Goal: Task Accomplishment & Management: Complete application form

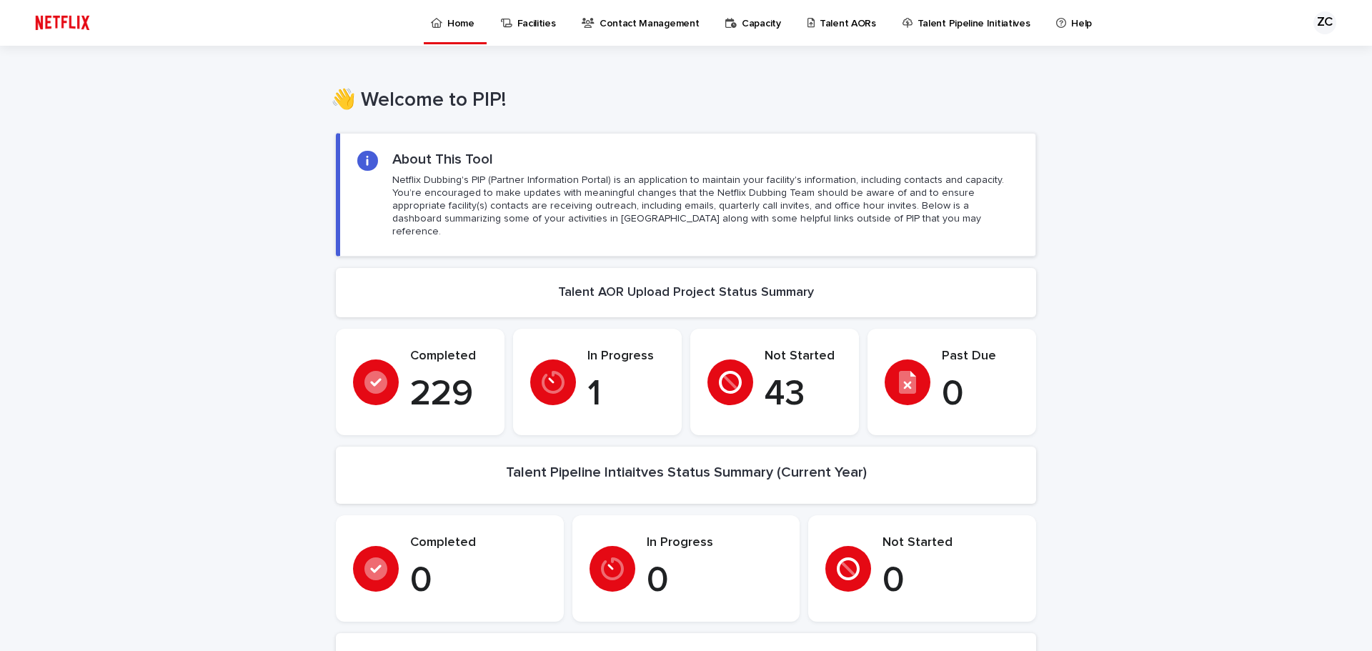
click at [819, 24] on p "Talent AORs" at bounding box center [847, 15] width 56 height 30
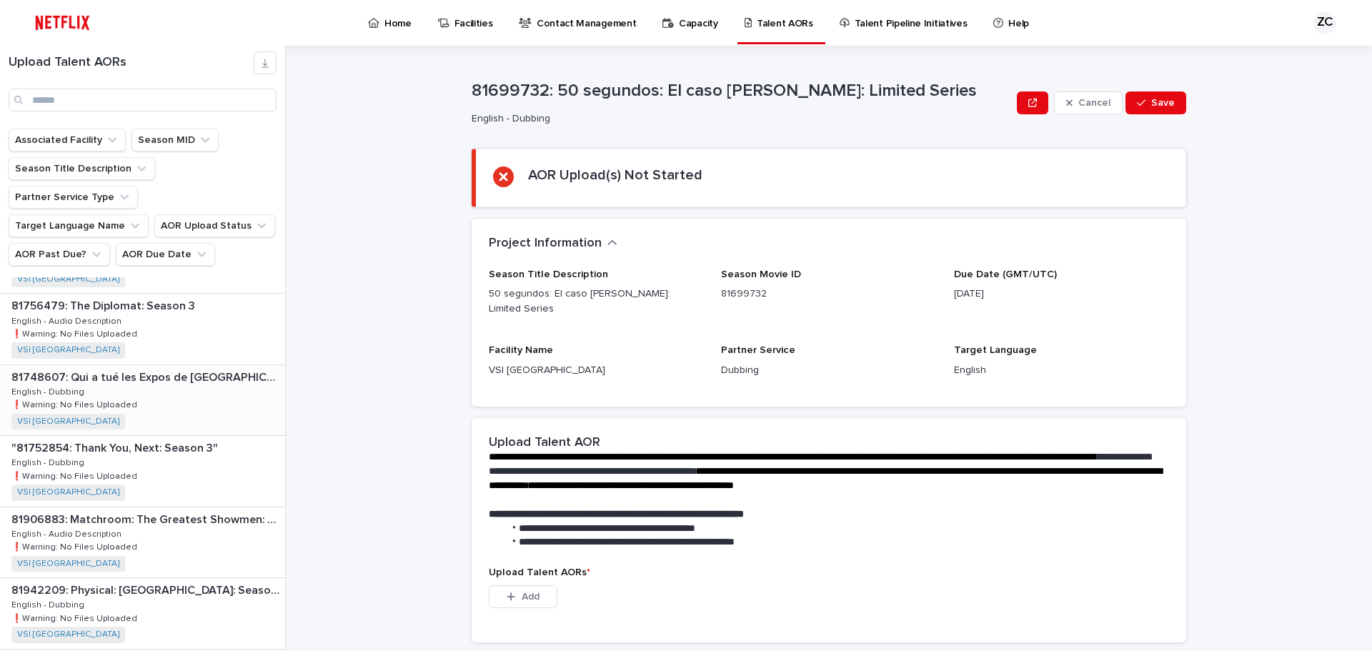
scroll to position [809, 0]
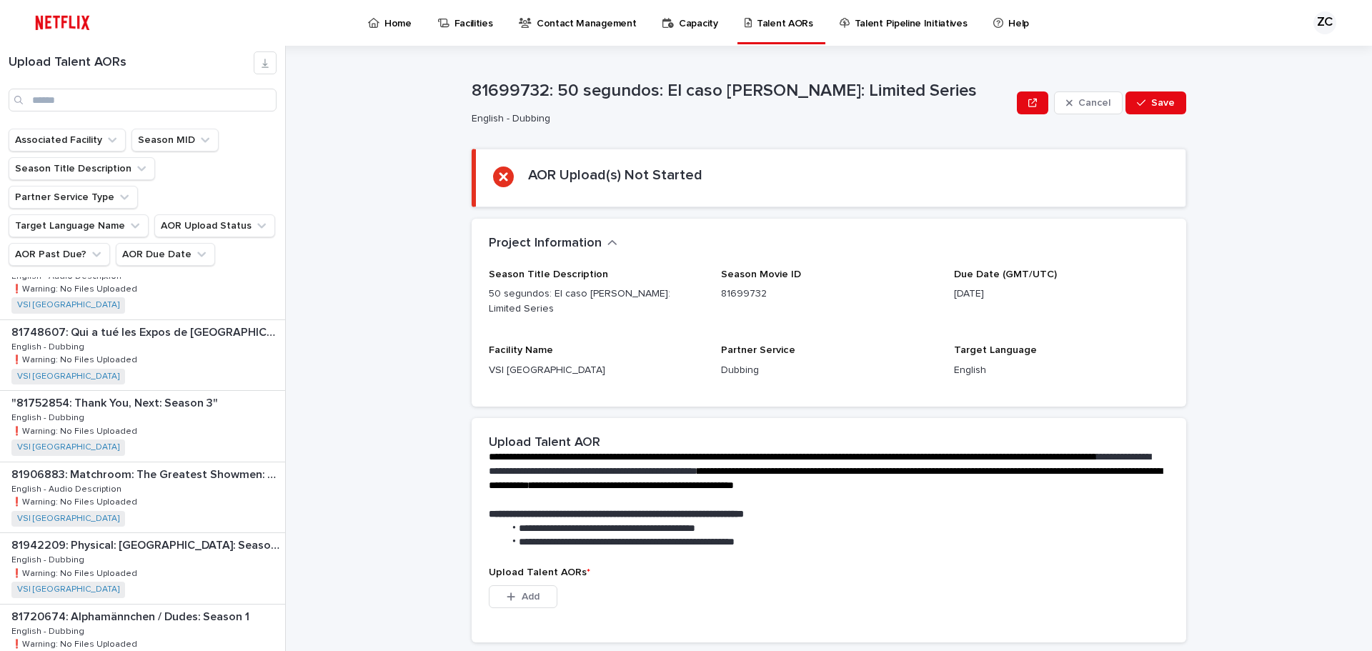
drag, startPoint x: 164, startPoint y: 449, endPoint x: 593, endPoint y: 453, distance: 429.4
click at [163, 465] on p "81906883: Matchroom: The Greatest Showmen: Season 1" at bounding box center [146, 473] width 271 height 16
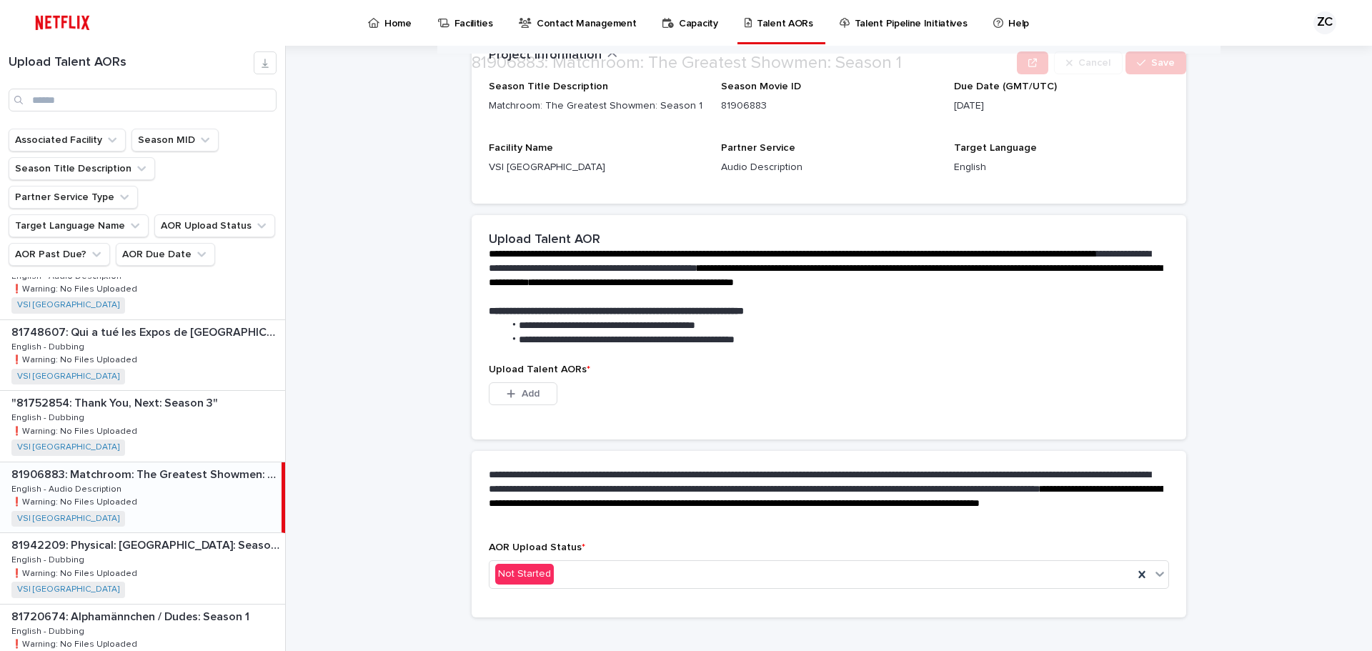
scroll to position [206, 0]
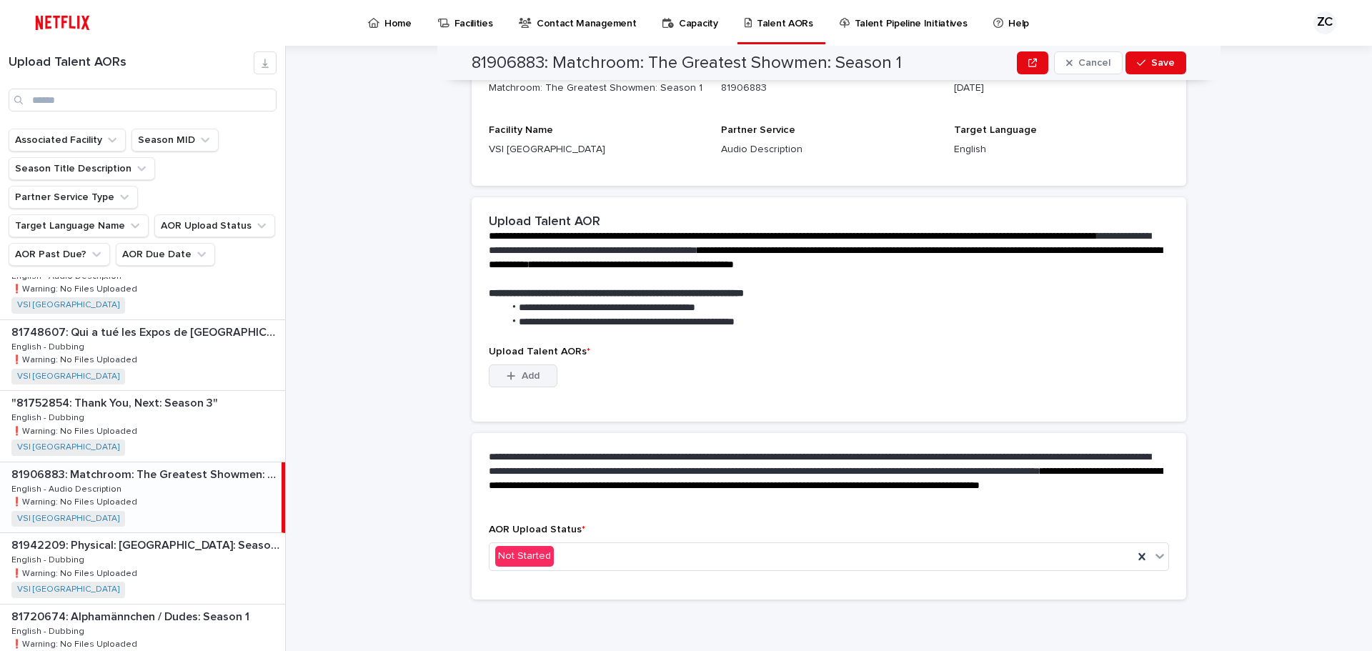
click at [528, 385] on button "Add" at bounding box center [523, 375] width 69 height 23
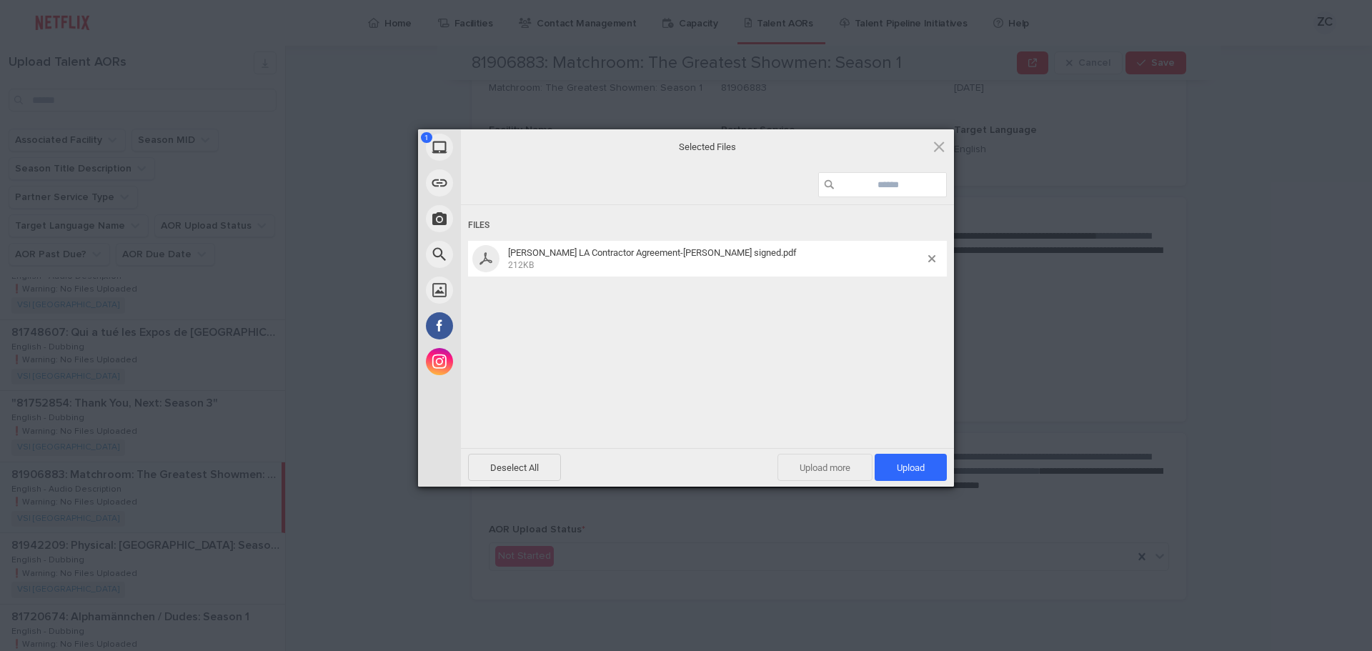
click at [797, 471] on span "Upload more" at bounding box center [824, 467] width 95 height 27
click at [894, 459] on span "Upload 2" at bounding box center [903, 467] width 88 height 27
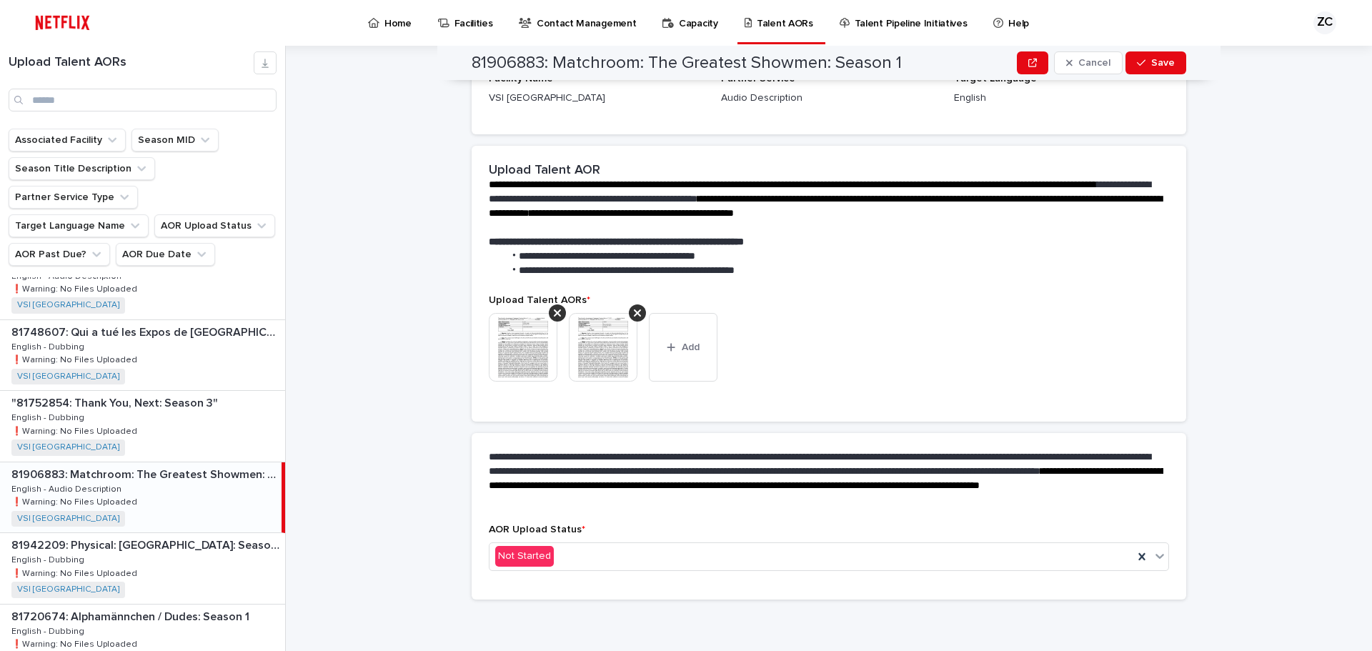
scroll to position [187, 0]
click at [618, 569] on div "Not Started" at bounding box center [829, 556] width 680 height 29
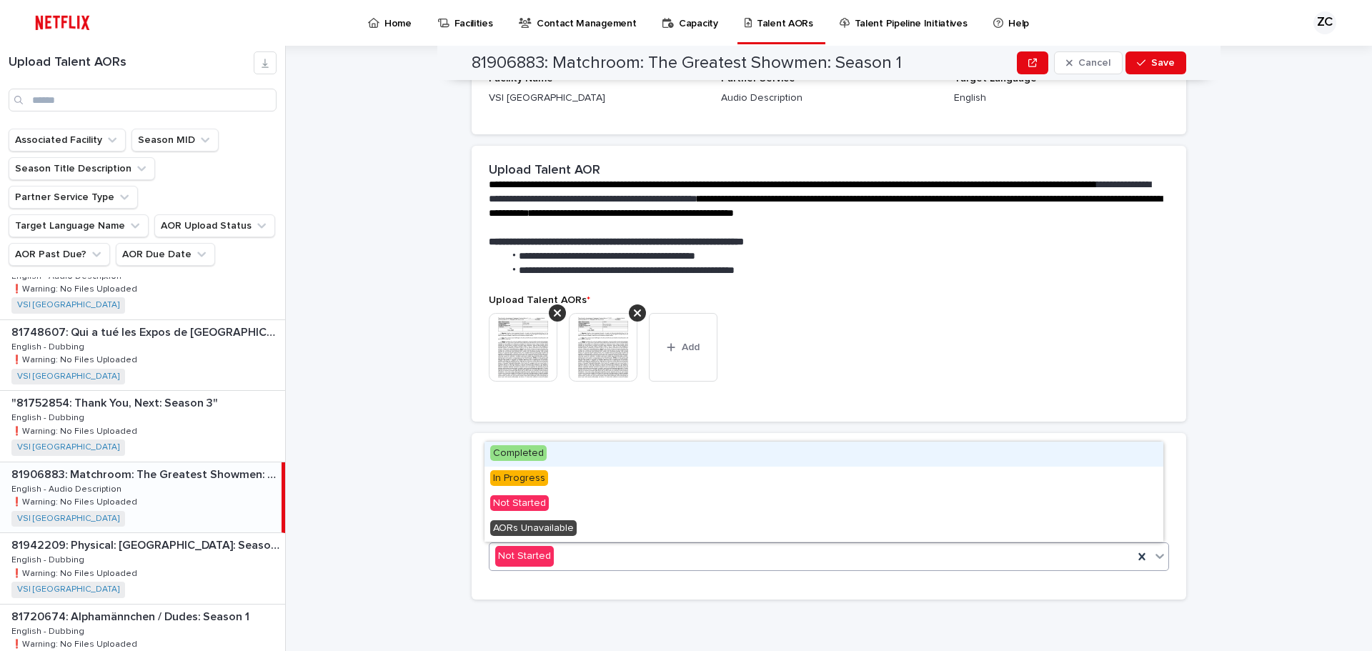
drag, startPoint x: 567, startPoint y: 459, endPoint x: 612, endPoint y: 458, distance: 45.0
click at [567, 458] on div "Completed" at bounding box center [823, 454] width 679 height 25
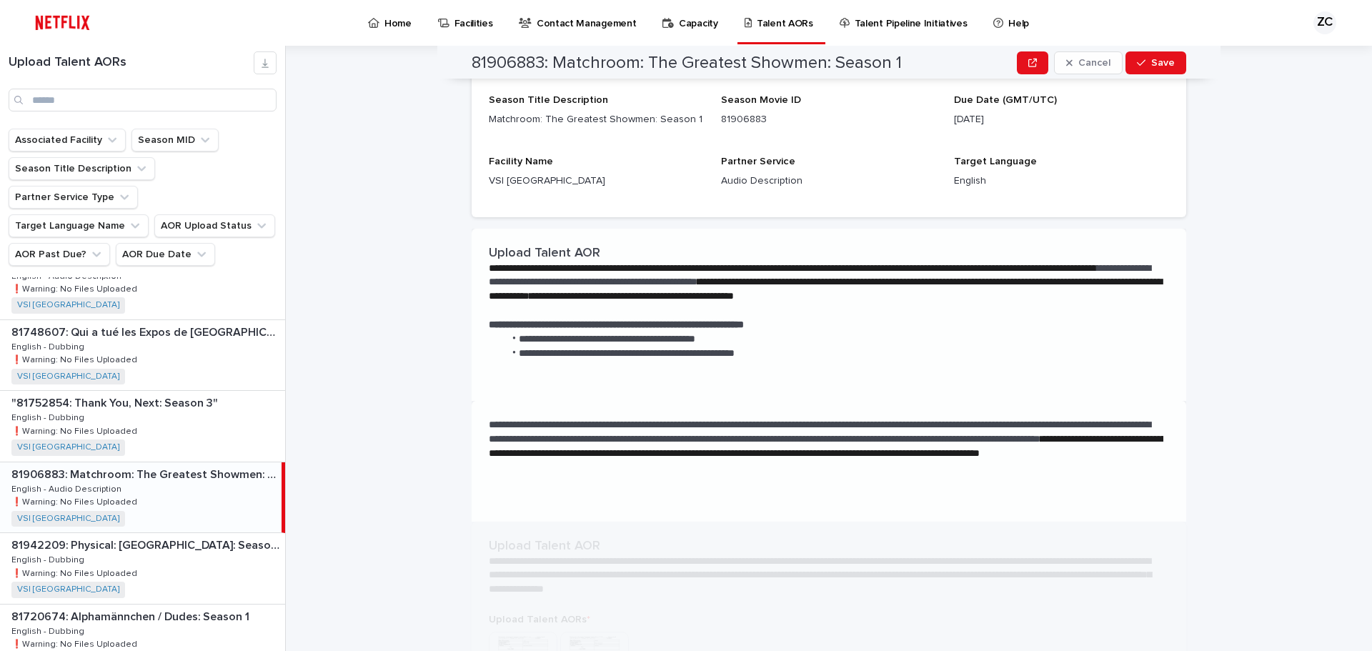
scroll to position [0, 0]
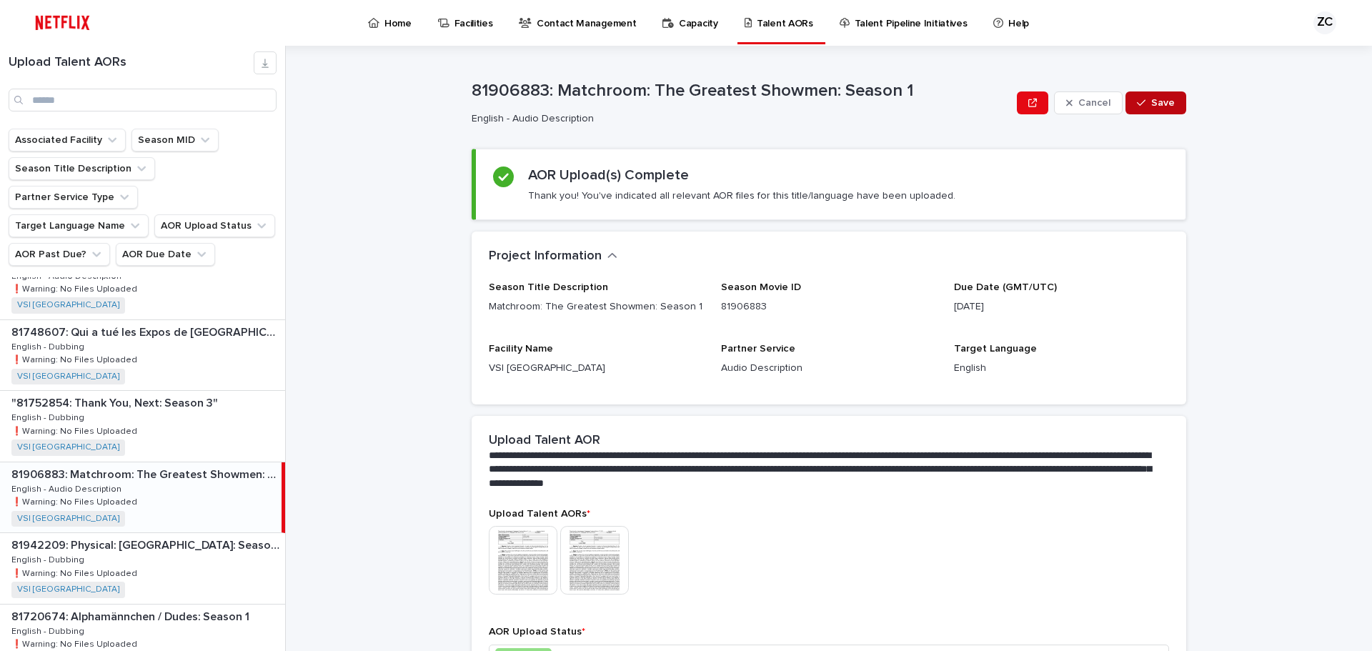
click at [1145, 102] on div "button" at bounding box center [1144, 103] width 14 height 10
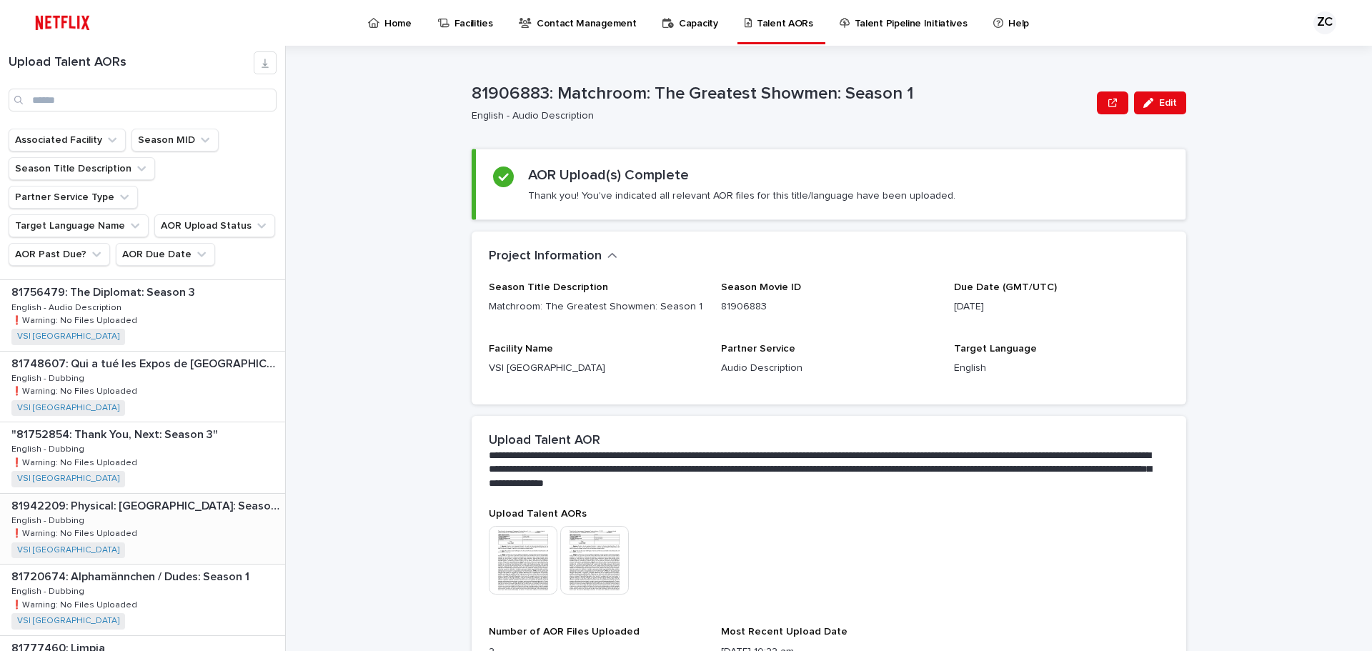
scroll to position [762, 0]
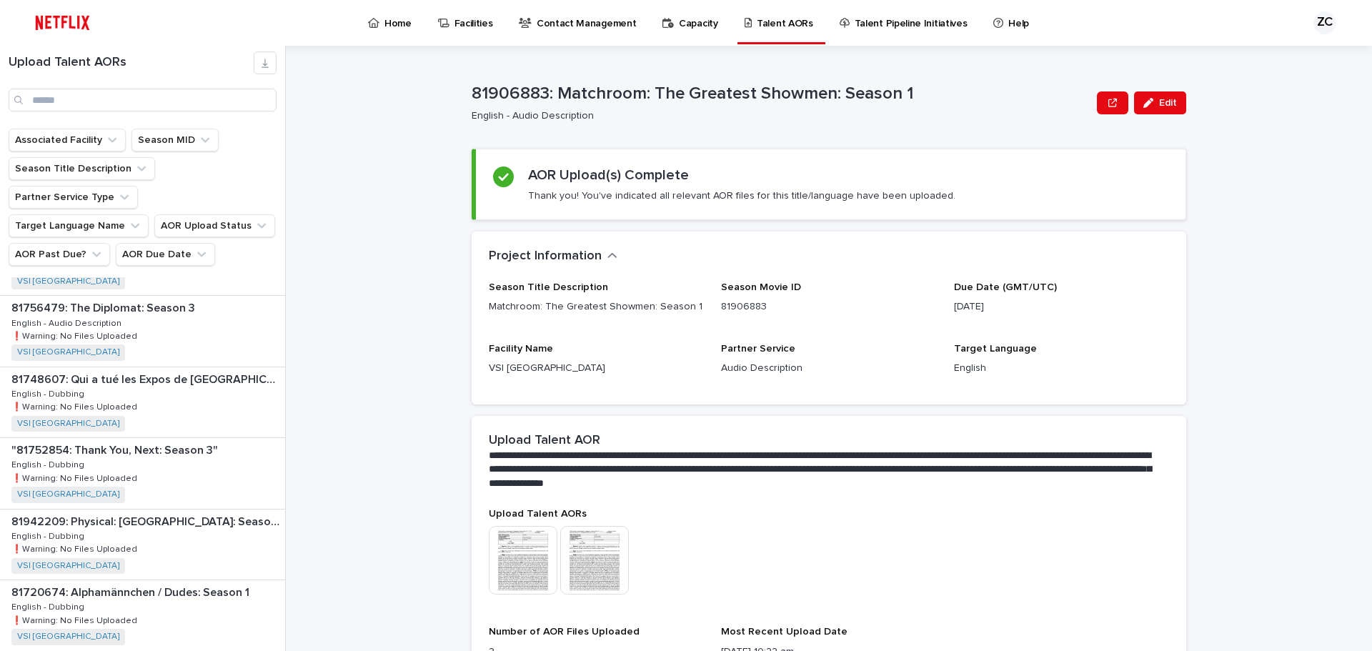
click at [1210, 464] on div "**********" at bounding box center [837, 348] width 1069 height 605
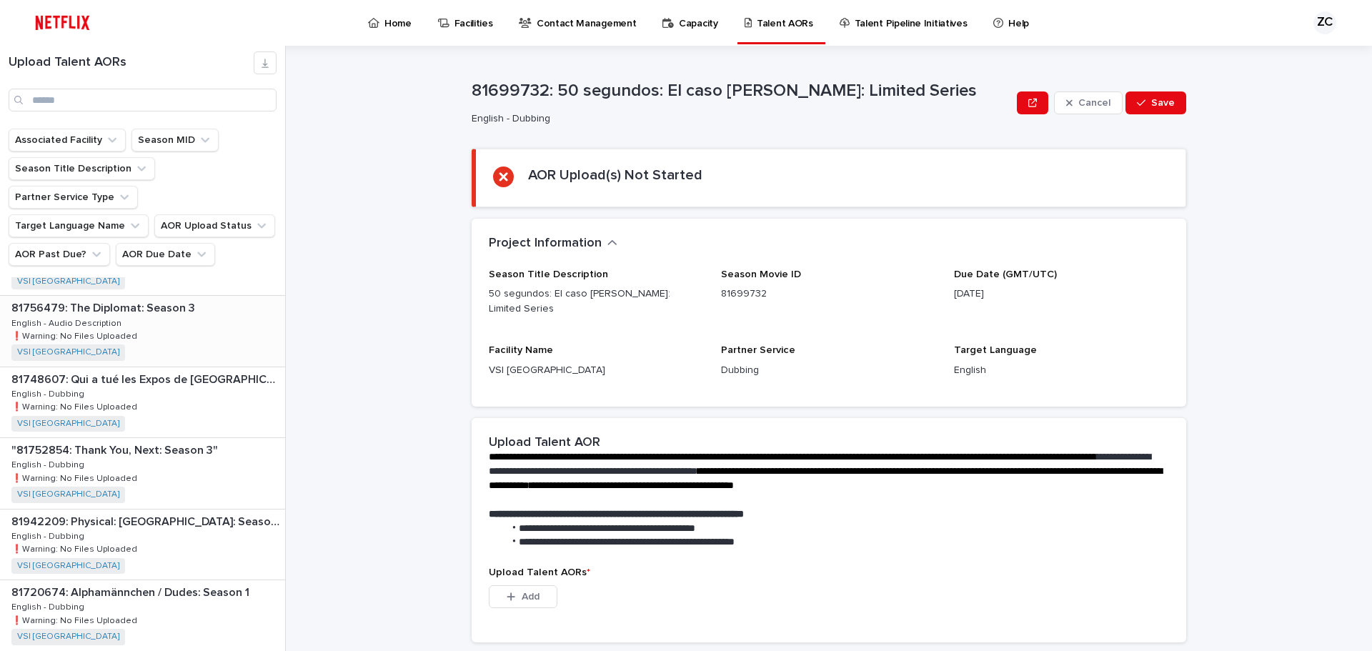
click at [149, 299] on p "81756479: The Diplomat: Season 3" at bounding box center [104, 307] width 186 height 16
